Goal: Task Accomplishment & Management: Complete application form

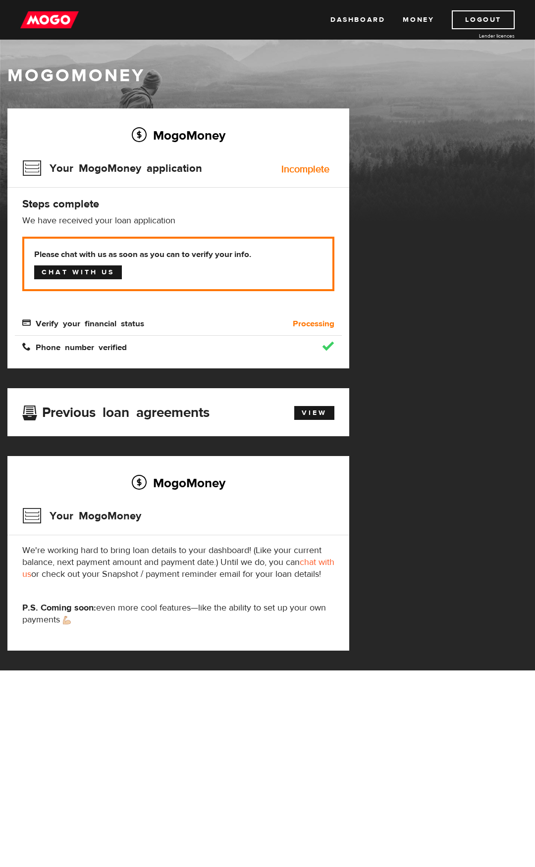
click at [100, 276] on link "Chat with us" at bounding box center [78, 273] width 88 height 14
click at [100, 272] on link "Chat with us" at bounding box center [78, 273] width 88 height 14
click at [70, 271] on link "Chat with us" at bounding box center [78, 273] width 88 height 14
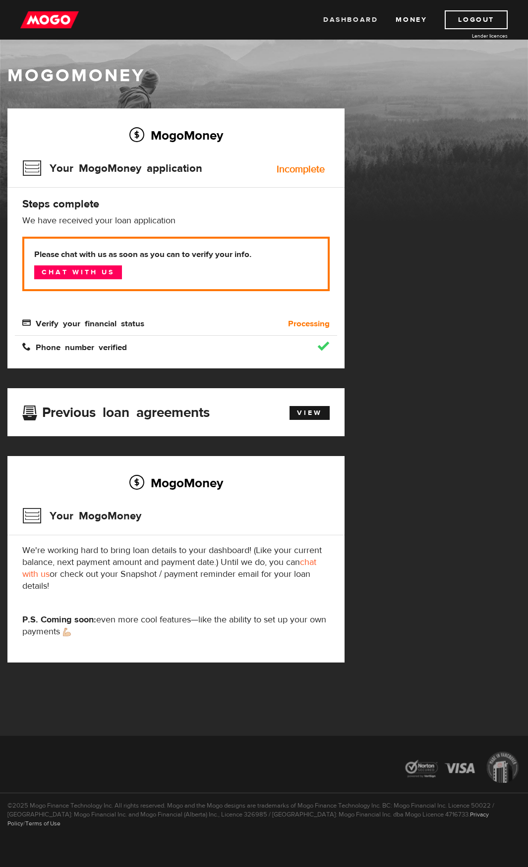
click at [363, 14] on link "Dashboard" at bounding box center [350, 19] width 54 height 19
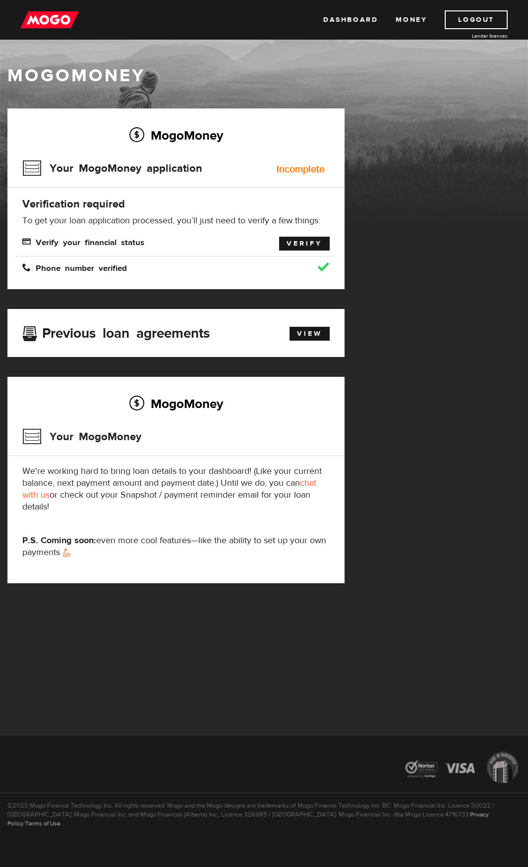
click at [305, 246] on link "Verify" at bounding box center [304, 244] width 51 height 14
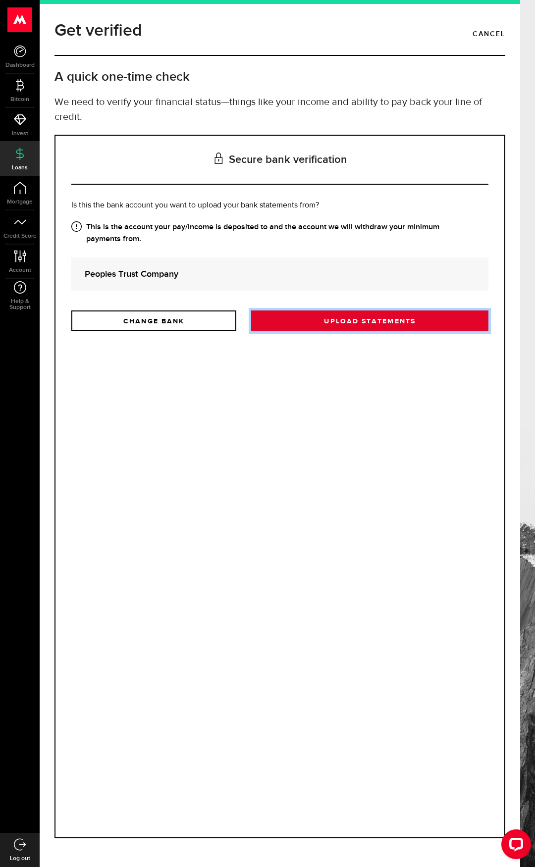
click at [371, 328] on link "Upload statements" at bounding box center [369, 321] width 237 height 21
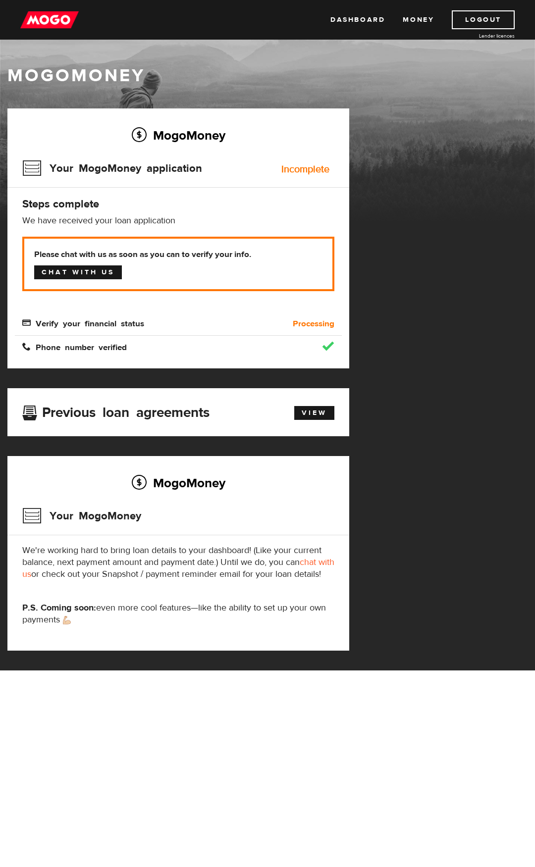
click at [108, 278] on link "Chat with us" at bounding box center [78, 273] width 88 height 14
click at [103, 267] on link "Chat with us" at bounding box center [78, 273] width 88 height 14
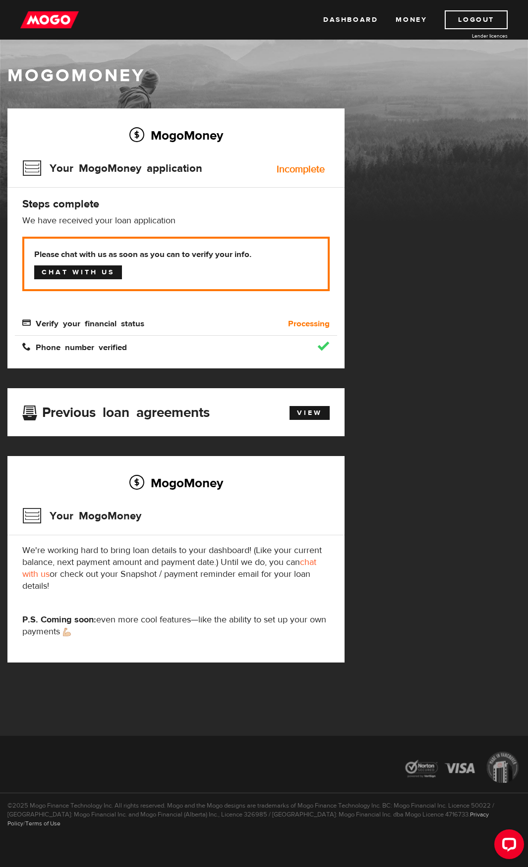
click at [91, 271] on link "Chat with us" at bounding box center [78, 273] width 88 height 14
click at [342, 16] on link "Dashboard" at bounding box center [350, 19] width 54 height 19
